Goal: Task Accomplishment & Management: Manage account settings

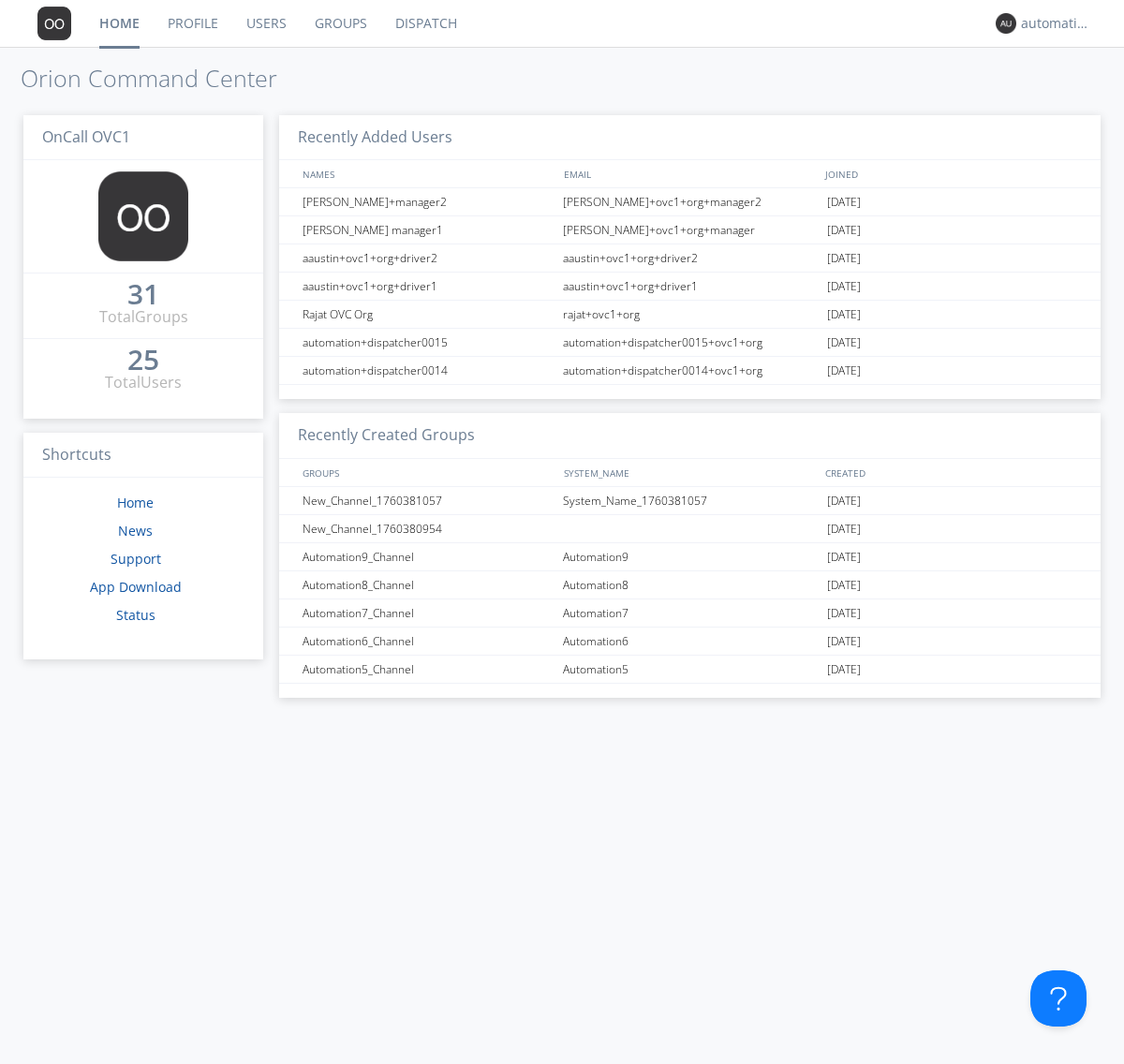
click at [339, 23] on link "Groups" at bounding box center [341, 23] width 81 height 47
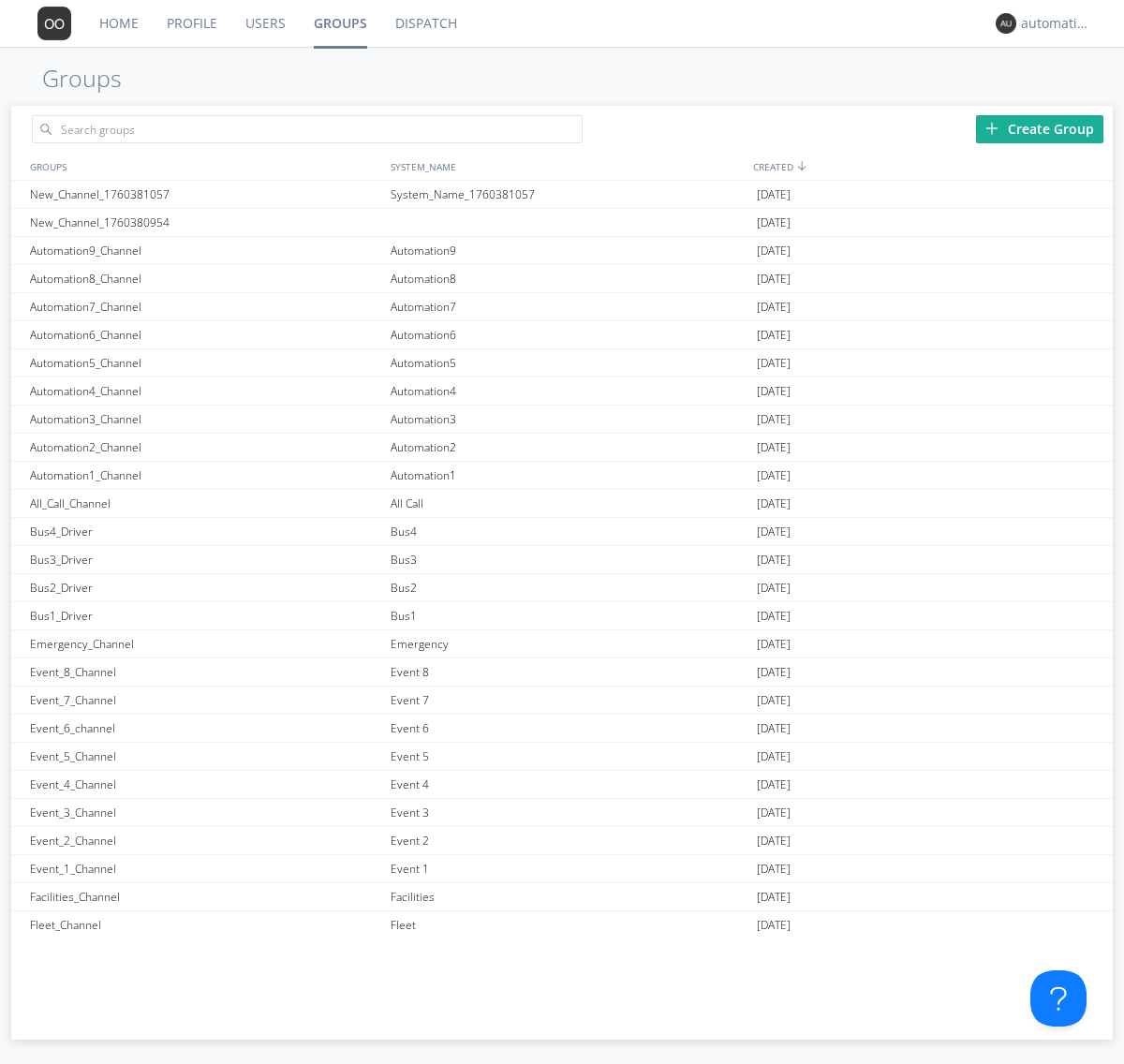
click at [1039, 129] on div "Create Group" at bounding box center [1039, 130] width 128 height 28
click at [339, 23] on link "Groups" at bounding box center [340, 23] width 82 height 47
type input "New_Channel_1760381310"
click at [205, 193] on div "New_Channel_1760381310" at bounding box center [206, 194] width 361 height 27
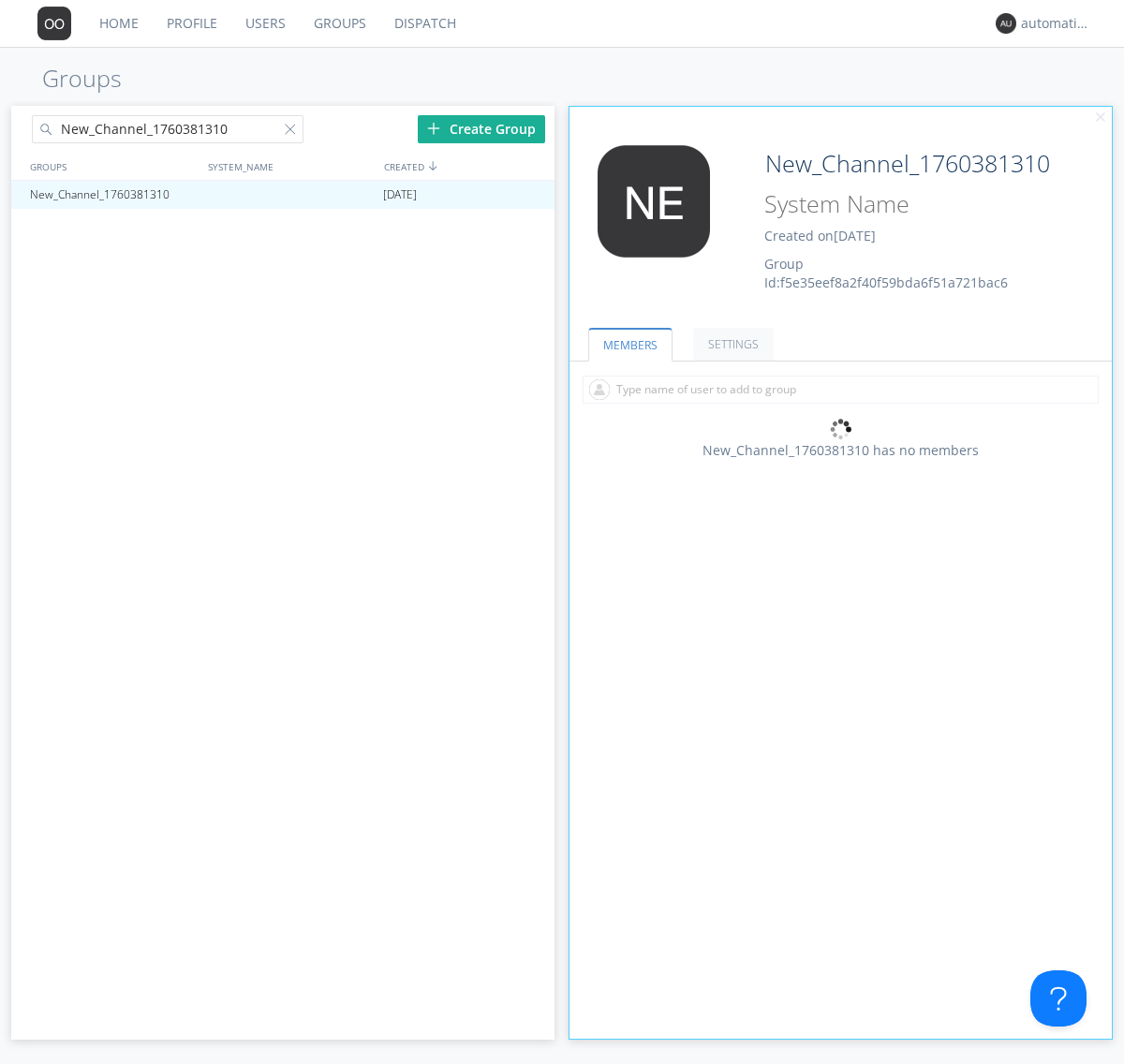
click at [909, 204] on input at bounding box center [909, 204] width 302 height 36
type input "System_Name_1760381310"
click at [628, 344] on link "MEMBERS" at bounding box center [630, 345] width 85 height 34
type input "System_Name_1760381310"
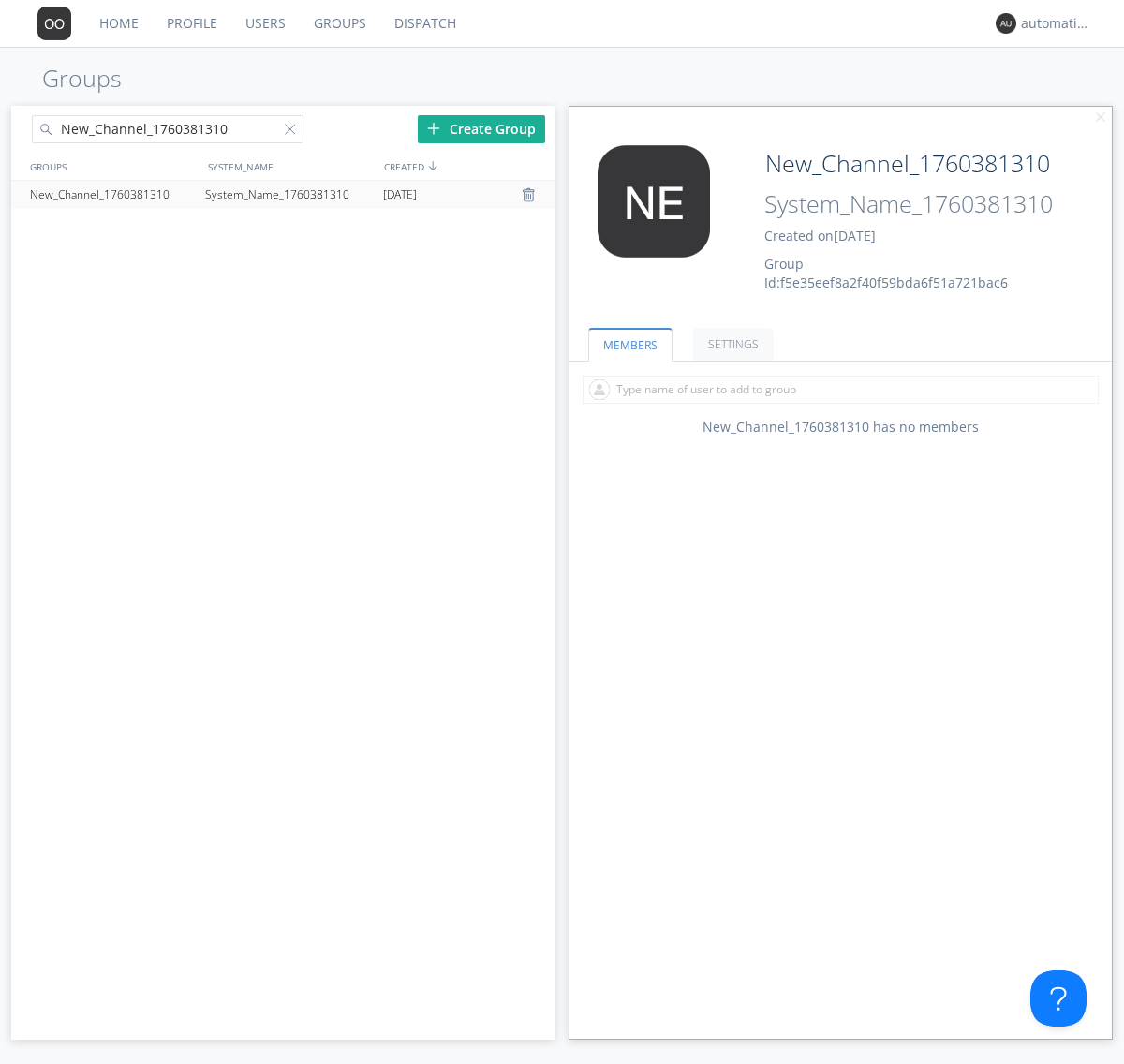
click at [293, 132] on div at bounding box center [294, 133] width 19 height 19
type input "New_Channel_1760381310"
click at [113, 193] on div "New_Channel_1760381310" at bounding box center [113, 195] width 176 height 28
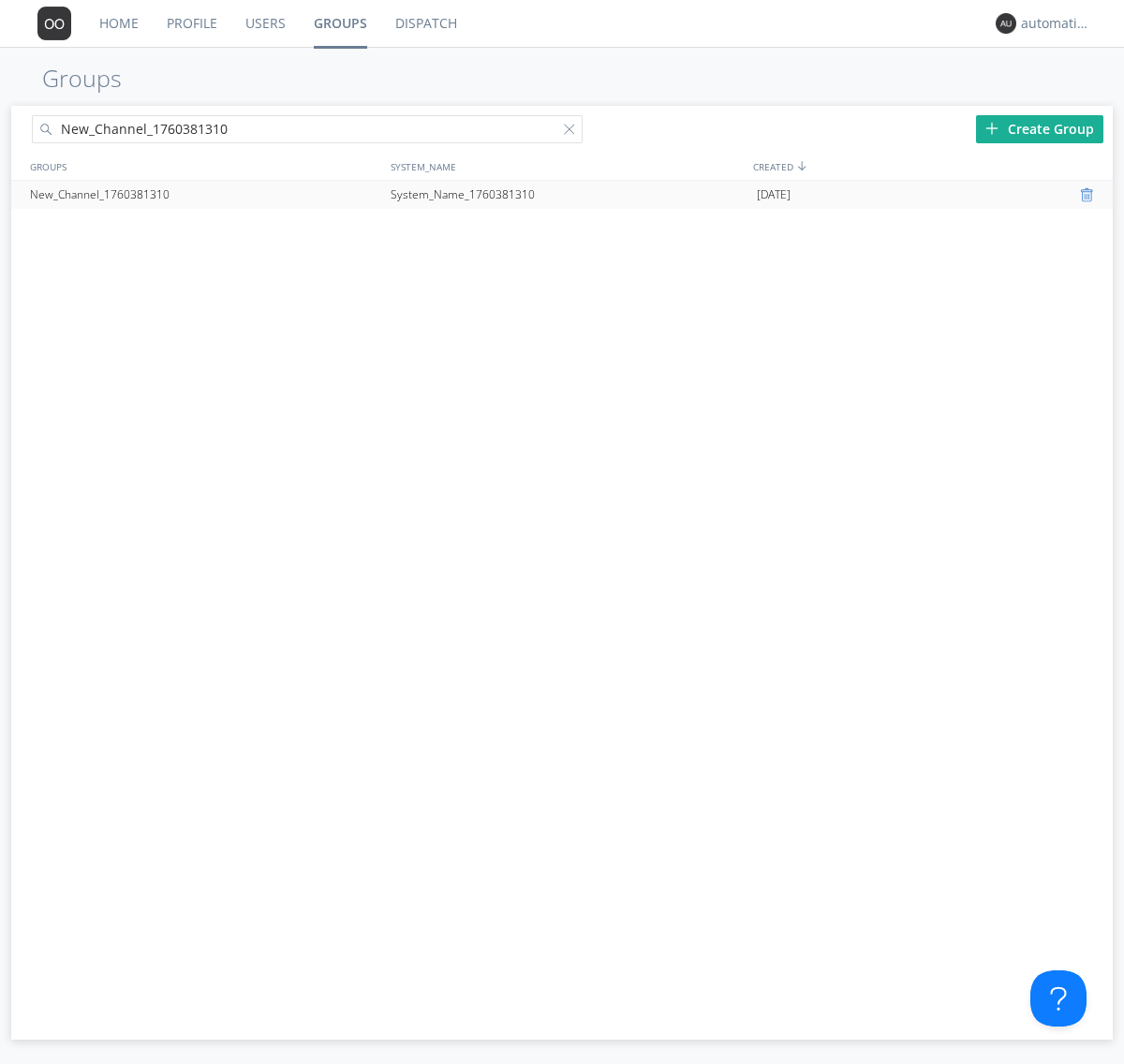
click at [1088, 194] on div at bounding box center [1089, 194] width 19 height 15
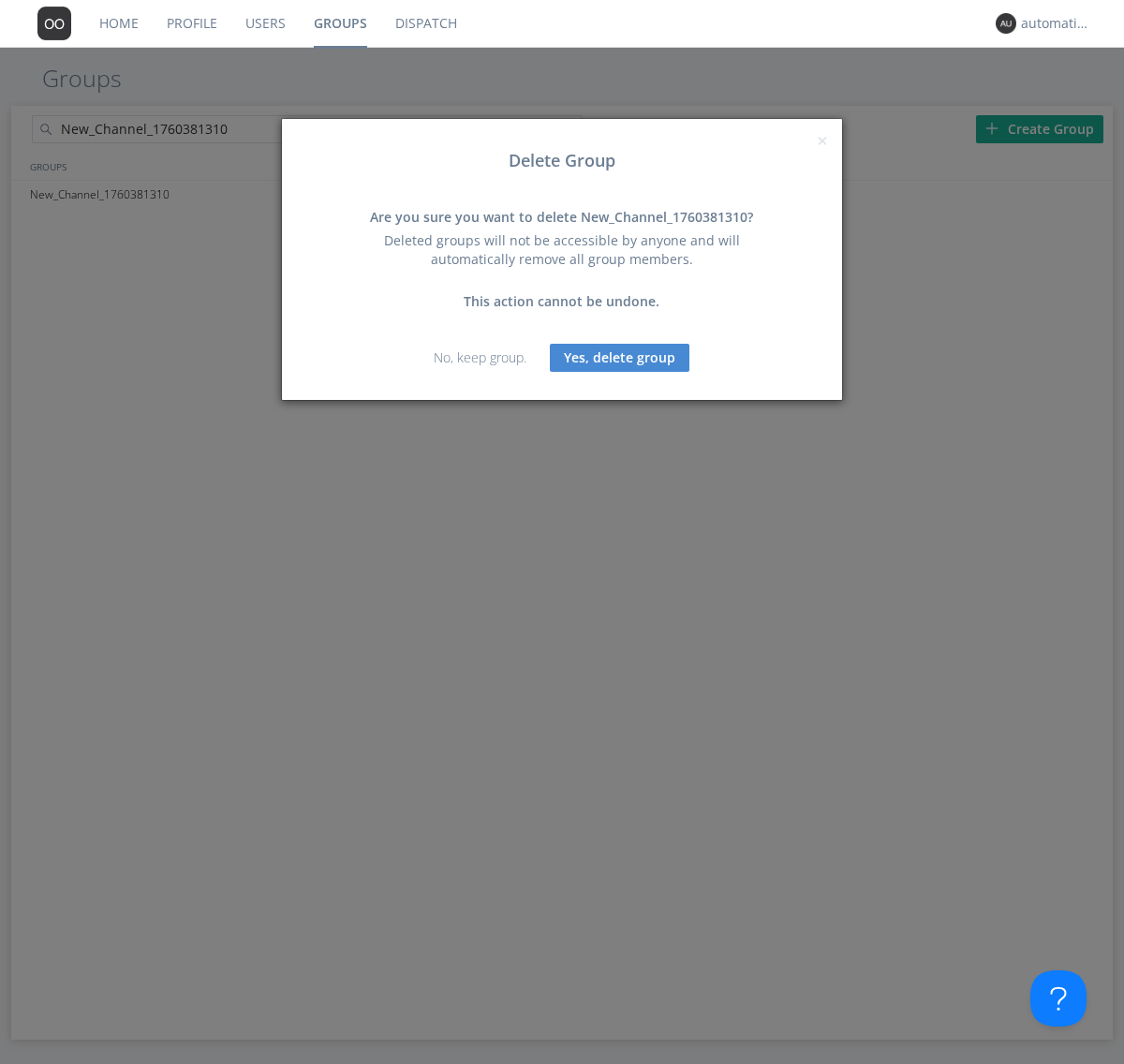
click at [620, 357] on button "Yes, delete group" at bounding box center [620, 358] width 140 height 28
